Goal: Download file/media

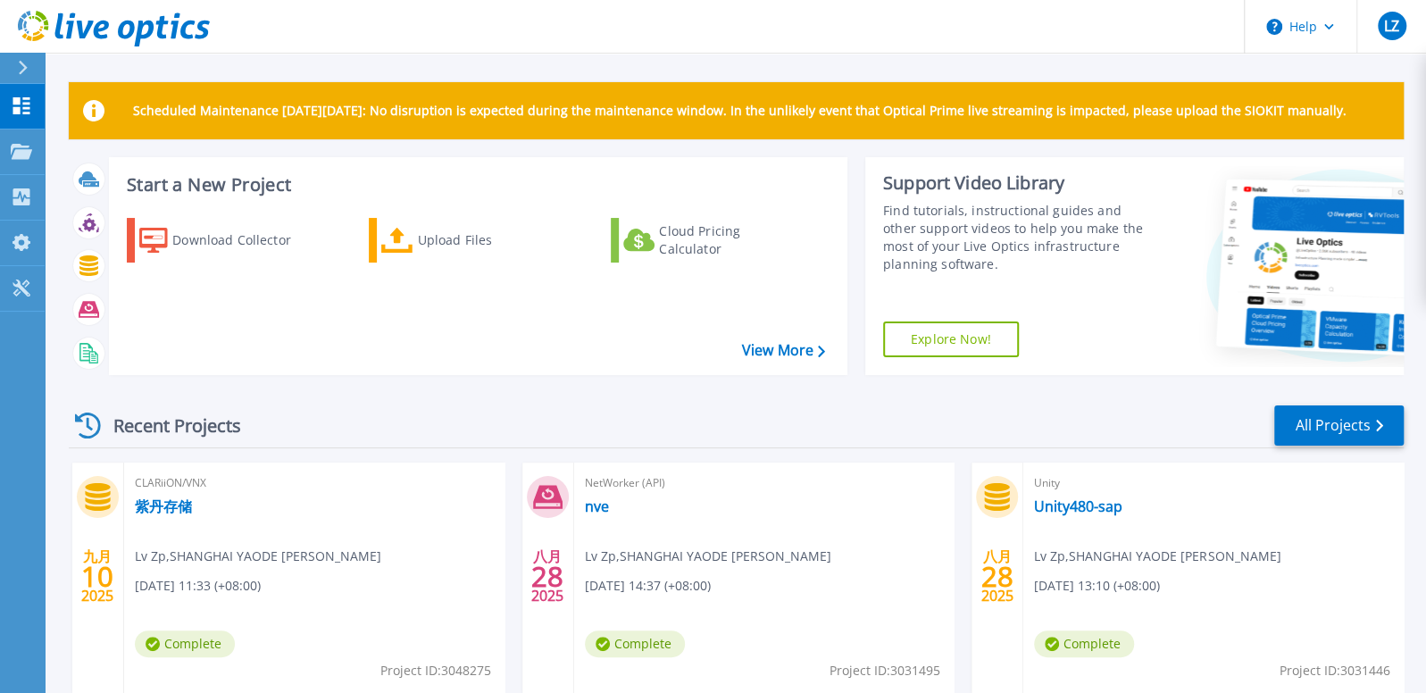
scroll to position [268, 0]
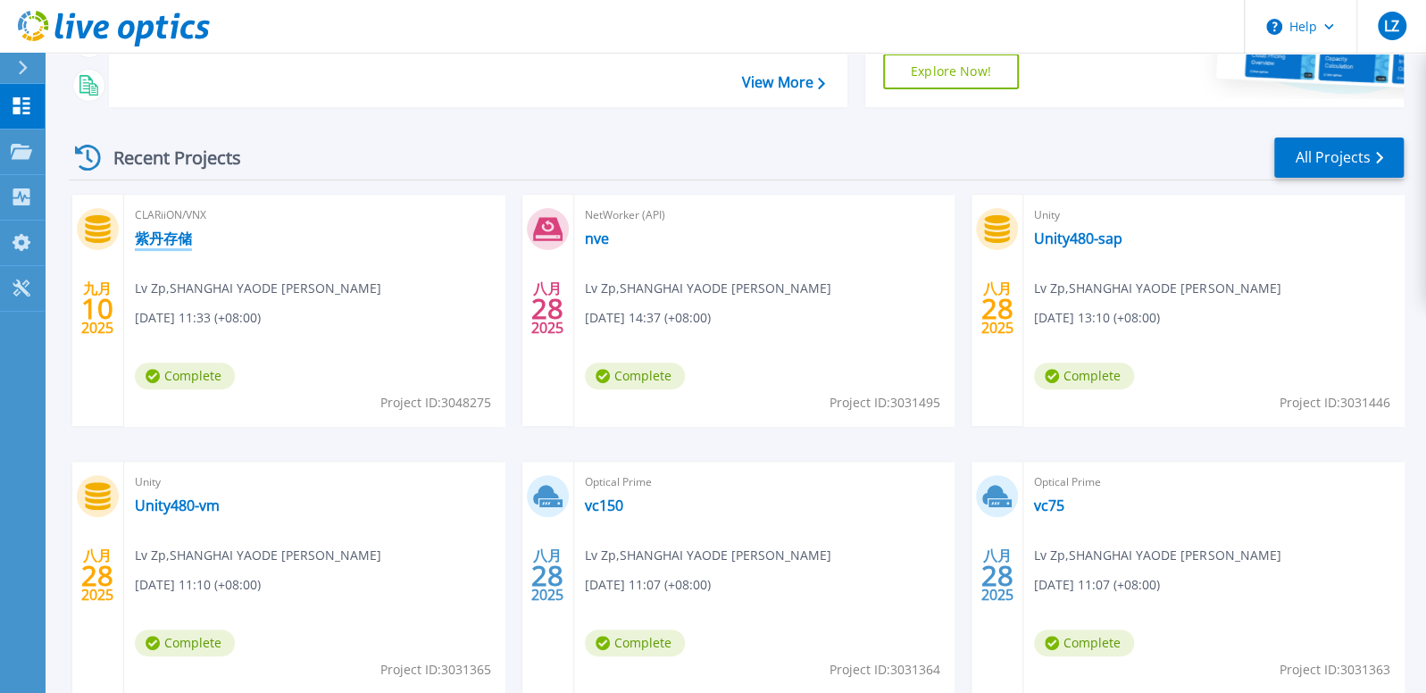
click at [169, 229] on link "紫丹存储" at bounding box center [163, 238] width 57 height 18
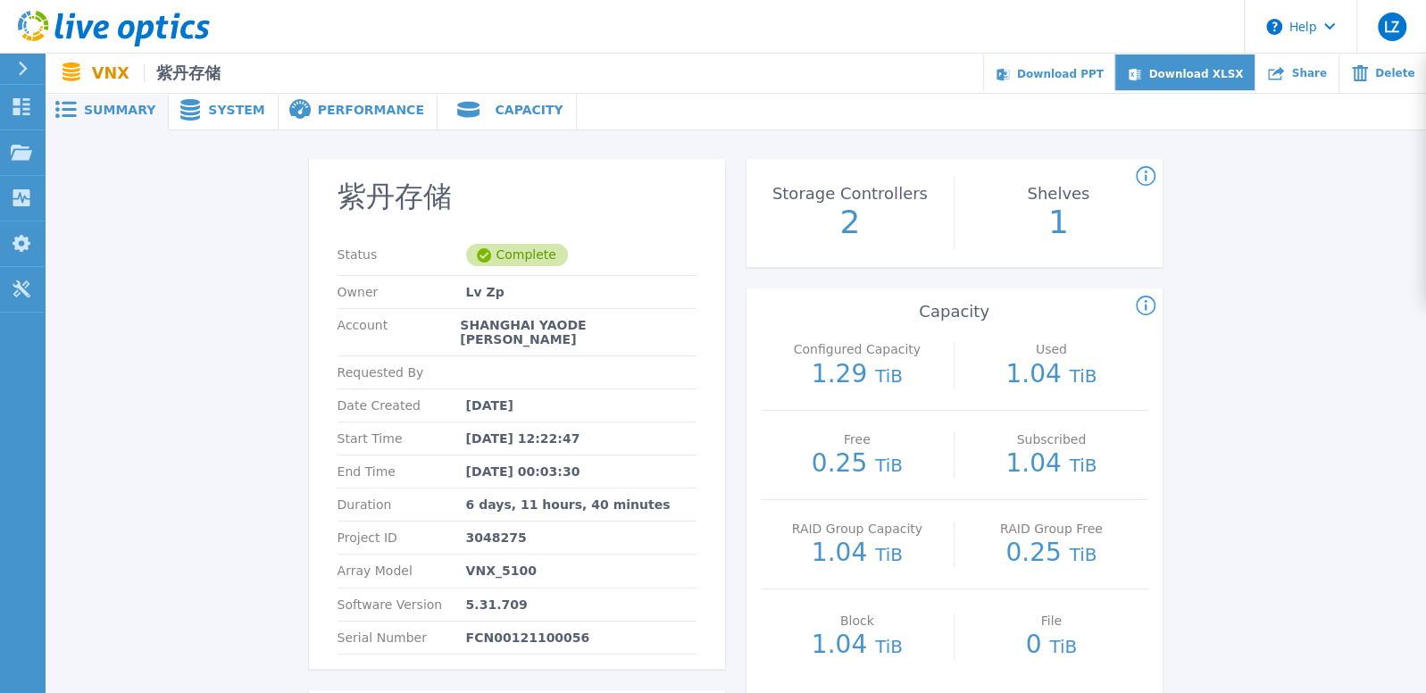
click at [1212, 76] on span "Download XLSX" at bounding box center [1195, 74] width 95 height 12
